Goal: Task Accomplishment & Management: Manage account settings

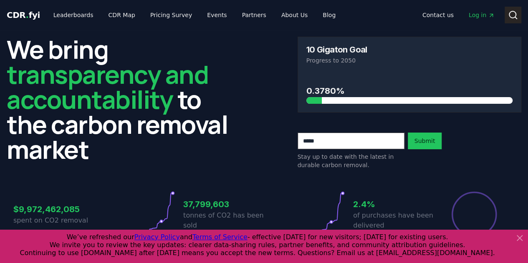
click at [510, 10] on icon at bounding box center [513, 15] width 10 height 10
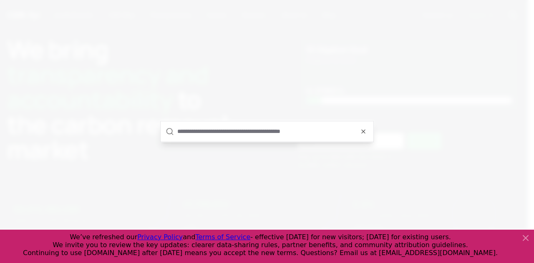
type input "*"
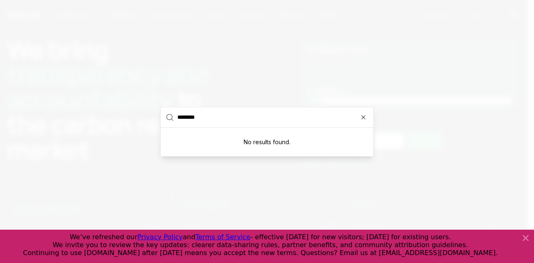
type input "********"
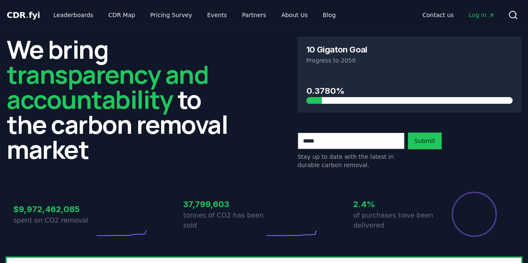
click at [477, 17] on span "Log in" at bounding box center [481, 15] width 26 height 8
